Goal: Find specific page/section: Find specific page/section

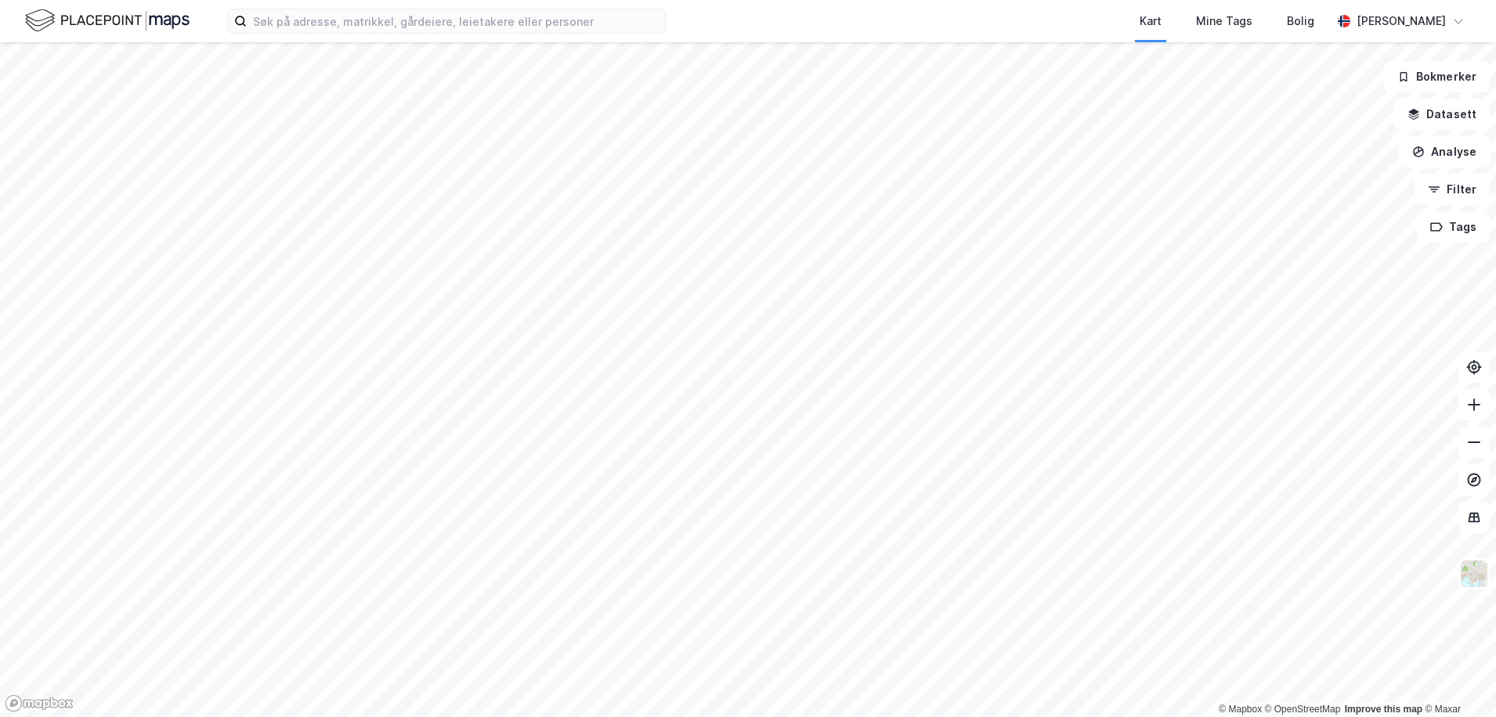
click at [289, 38] on div "Kart Mine Tags Bolig [PERSON_NAME]" at bounding box center [748, 21] width 1496 height 42
click at [300, 27] on input at bounding box center [456, 20] width 418 height 23
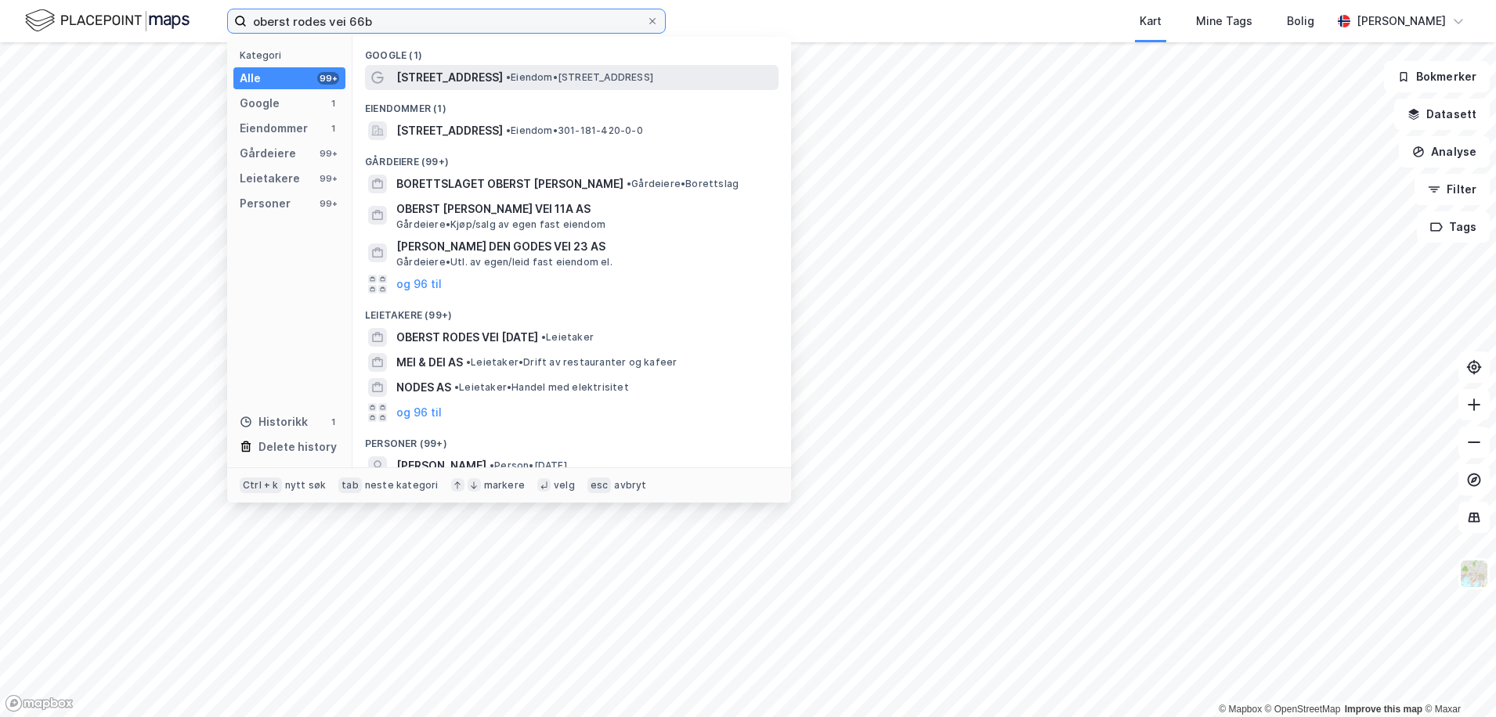
type input "oberst rodes vei 66b"
click at [492, 81] on span "[STREET_ADDRESS]" at bounding box center [449, 77] width 107 height 19
